Goal: Use online tool/utility: Utilize a website feature to perform a specific function

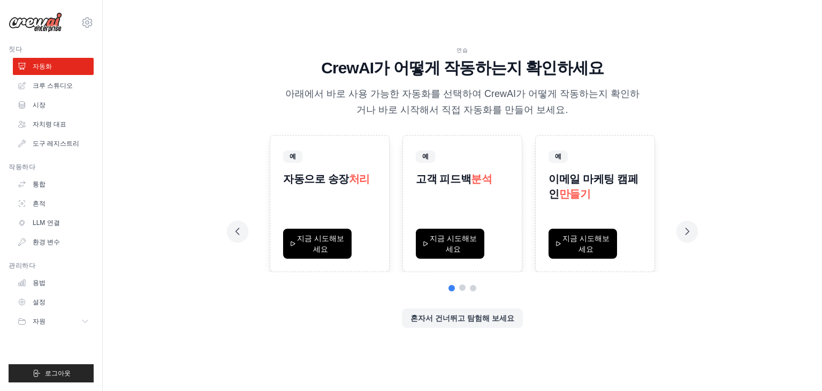
click at [462, 289] on button at bounding box center [462, 287] width 6 height 6
click at [473, 285] on button at bounding box center [473, 287] width 6 height 6
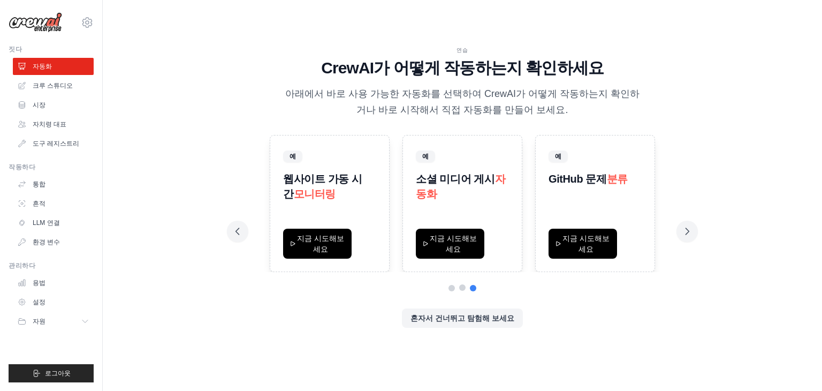
click at [460, 287] on button at bounding box center [462, 287] width 6 height 6
click at [450, 286] on button at bounding box center [452, 287] width 6 height 6
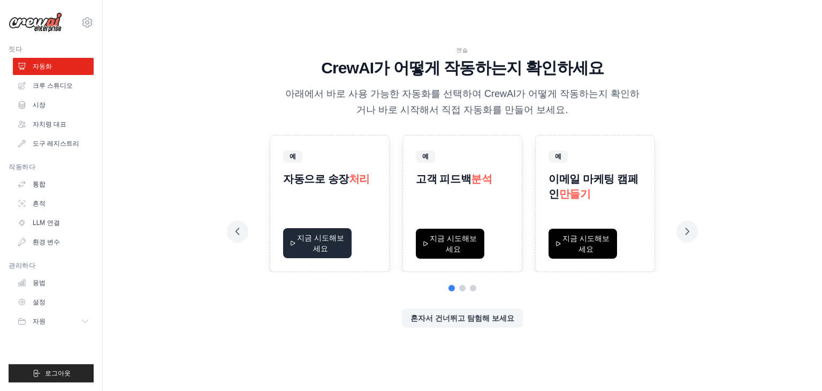
click at [327, 252] on font "지금 시도해보세요" at bounding box center [320, 242] width 47 height 19
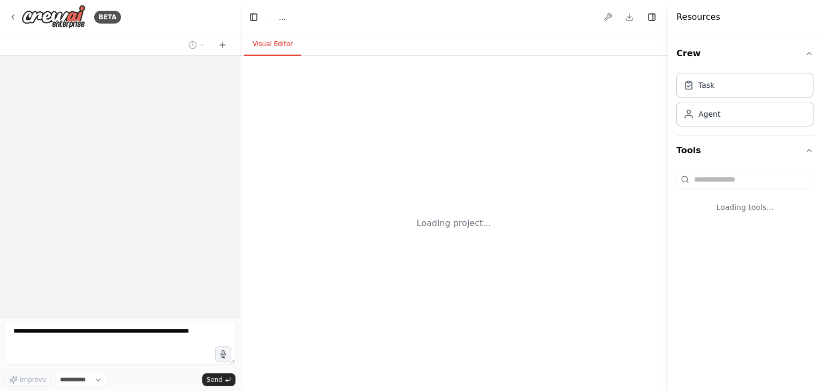
select select "****"
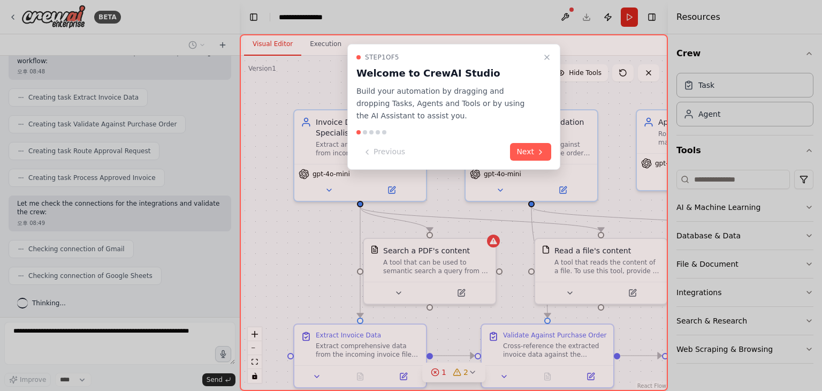
scroll to position [550, 0]
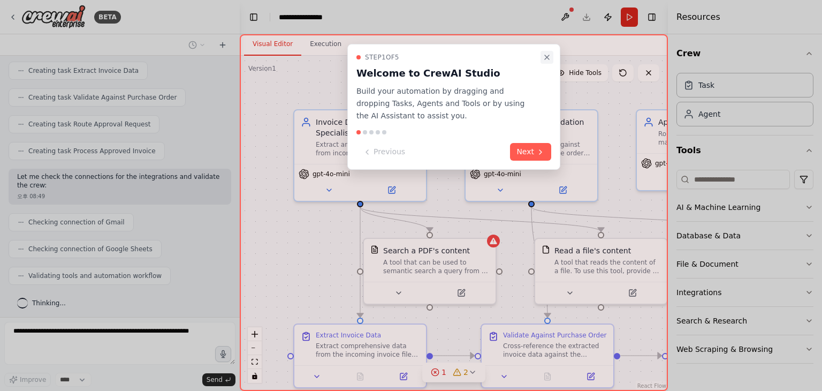
click at [548, 58] on icon "Close walkthrough" at bounding box center [547, 57] width 9 height 9
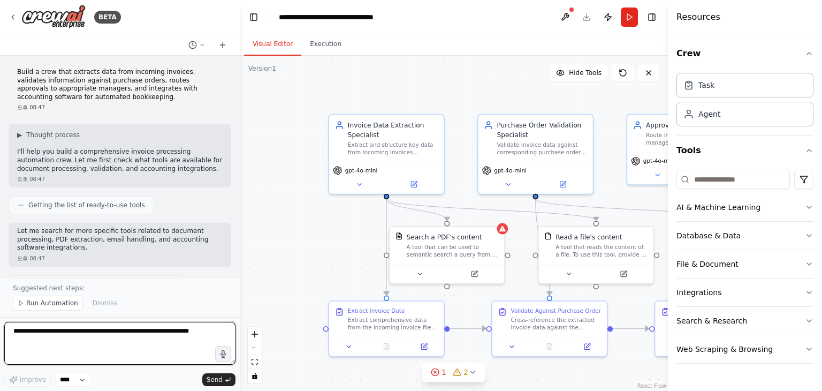
scroll to position [0, 0]
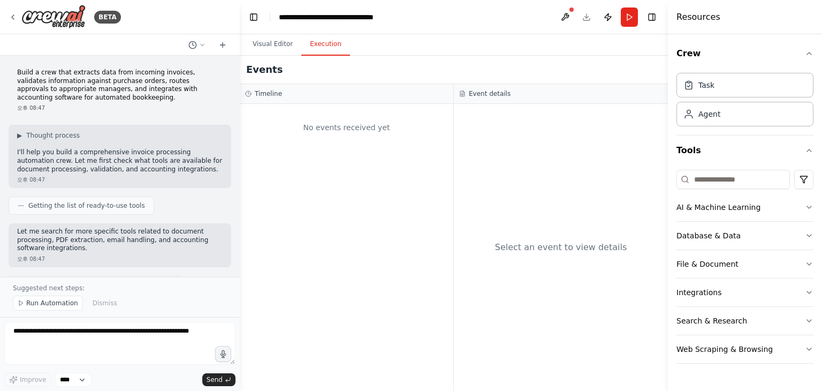
click at [319, 47] on button "Execution" at bounding box center [325, 44] width 49 height 22
click at [282, 46] on button "Visual Editor" at bounding box center [272, 44] width 57 height 22
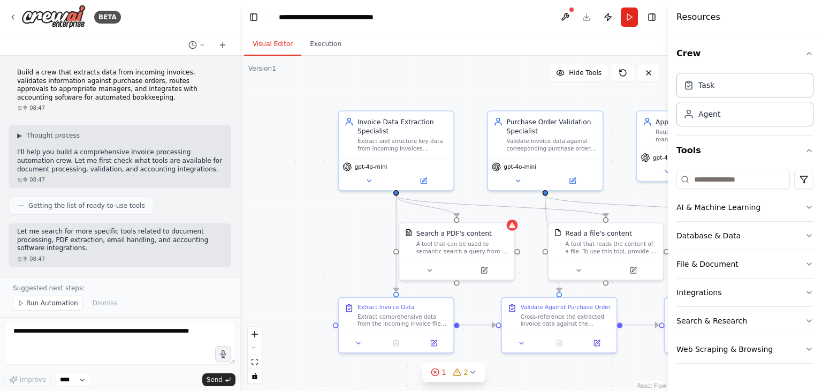
click at [236, 90] on div at bounding box center [238, 195] width 4 height 391
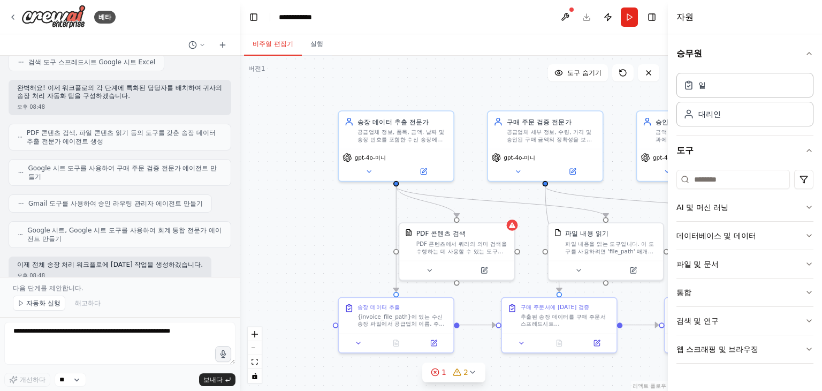
scroll to position [375, 0]
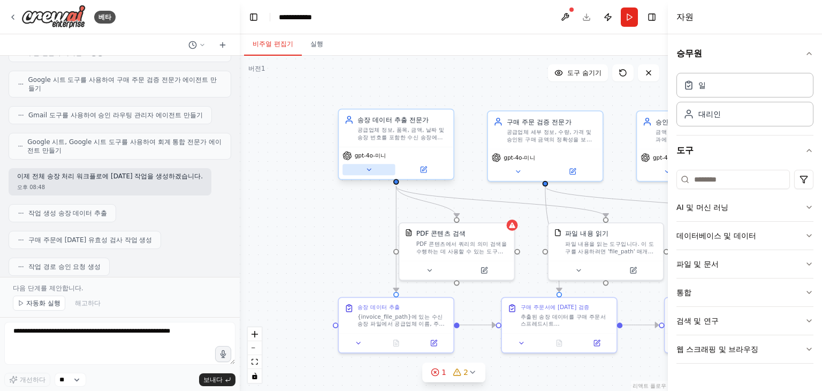
click at [368, 170] on icon at bounding box center [369, 170] width 4 height 2
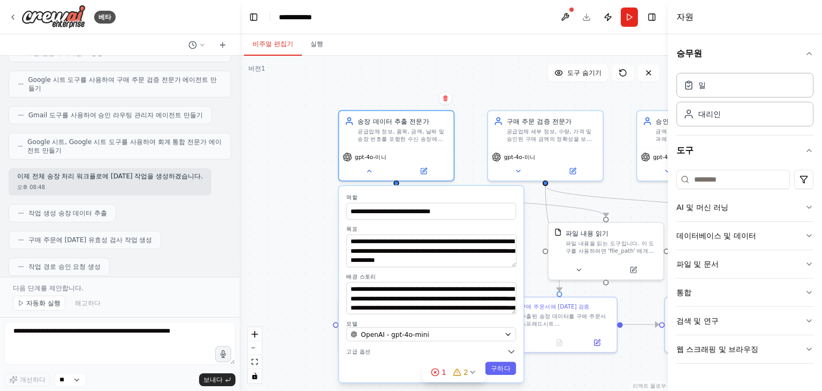
click at [278, 253] on div ".deletable-edge-delete-btn { width: 20px; height: 20px; border: 0px solid #ffff…" at bounding box center [454, 223] width 428 height 335
